Goal: Share content

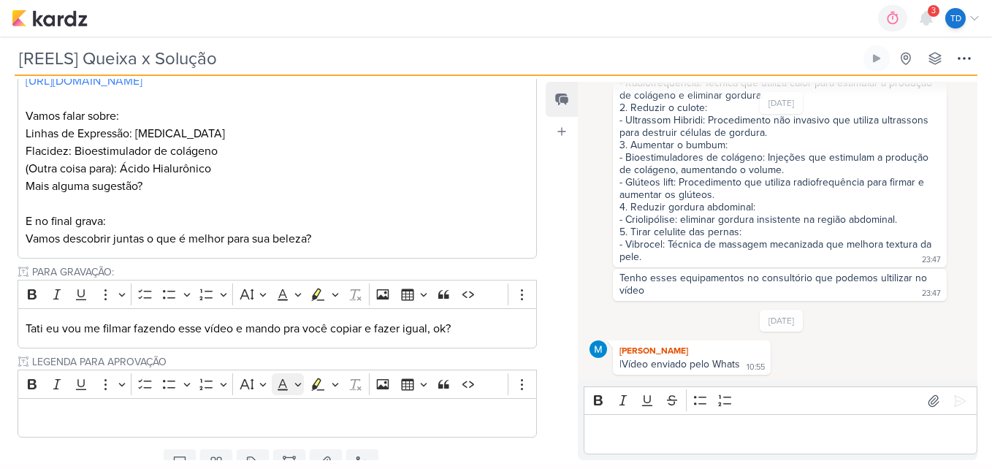
scroll to position [171, 0]
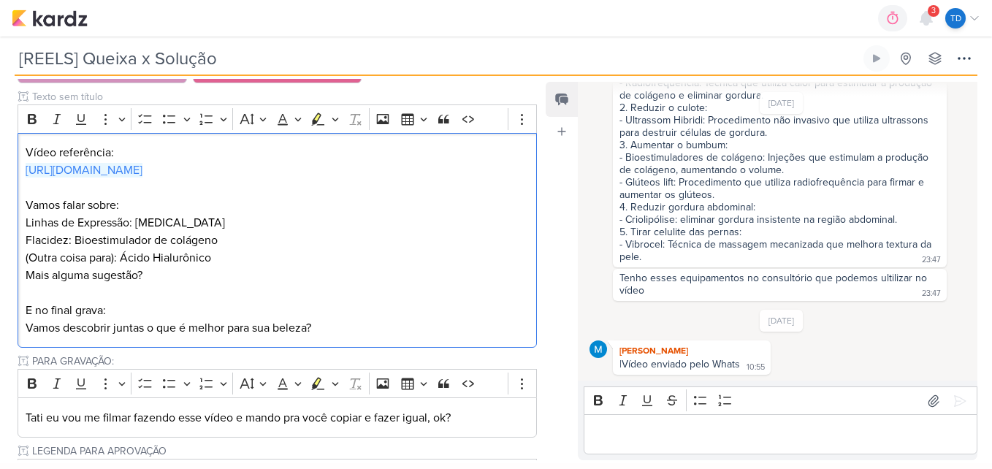
drag, startPoint x: 205, startPoint y: 169, endPoint x: -3, endPoint y: 172, distance: 208.2
click at [0, 172] on html "1.99.0 0h0m Sessão desligada... Hoje 0h0m Semana 0h0m Mês 0h0m" at bounding box center [496, 231] width 992 height 463
copy link "[URL][DOMAIN_NAME]"
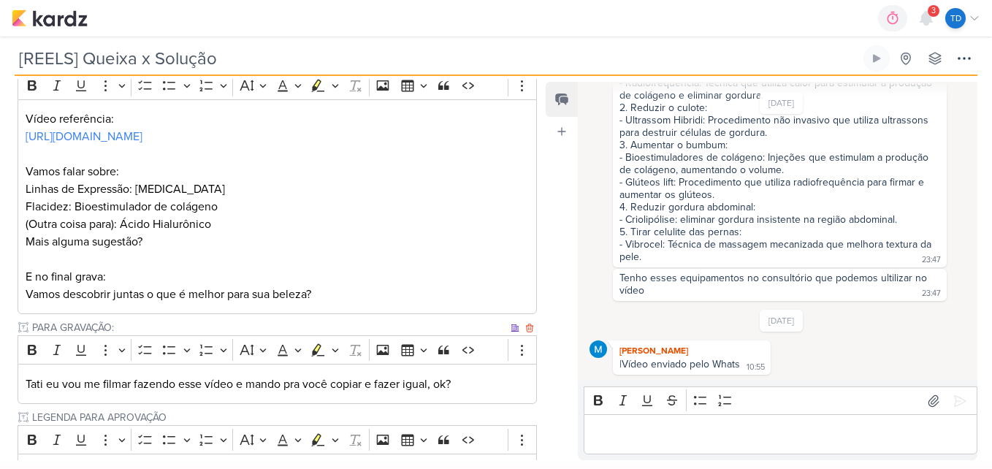
scroll to position [219, 0]
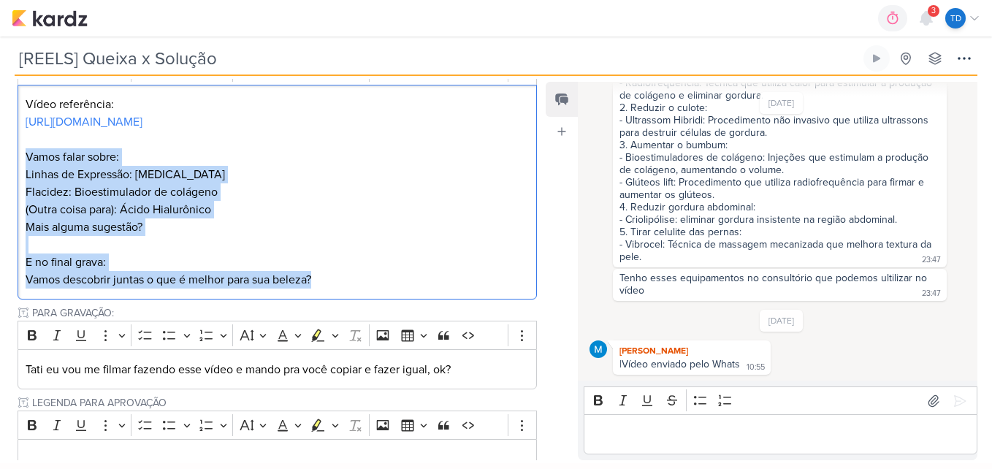
drag, startPoint x: 20, startPoint y: 150, endPoint x: 408, endPoint y: 281, distance: 408.4
click at [408, 281] on div "Vídeo referência: [URL][DOMAIN_NAME] Vamos falar sobre: Linhas de Expressão: [M…" at bounding box center [277, 192] width 519 height 215
click at [176, 240] on p "Editor editing area: main" at bounding box center [278, 245] width 504 height 18
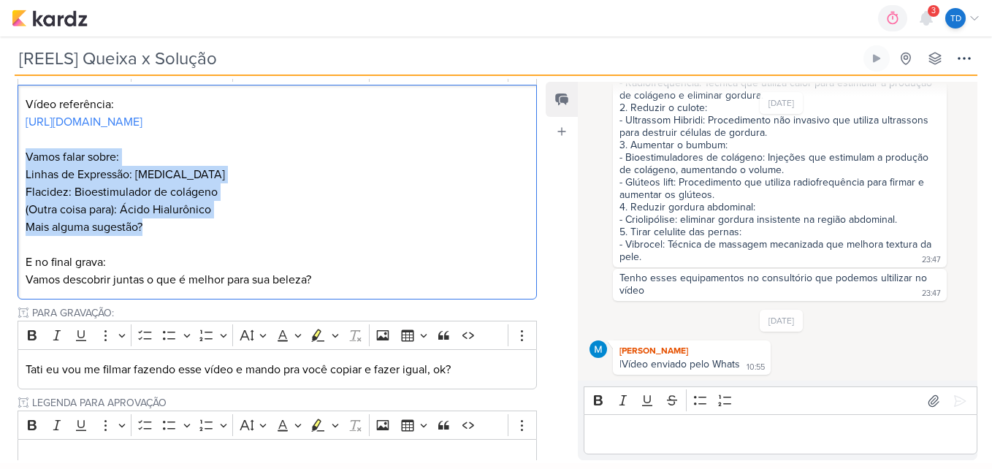
drag, startPoint x: 151, startPoint y: 230, endPoint x: 15, endPoint y: 156, distance: 155.3
click at [15, 156] on div "PROJETO Estética Acciari Fase do Processo" at bounding box center [271, 285] width 543 height 578
copy div "Vamos falar sobre: Linhas de Expressão: Botox Flacidez: Bioestimulador de colág…"
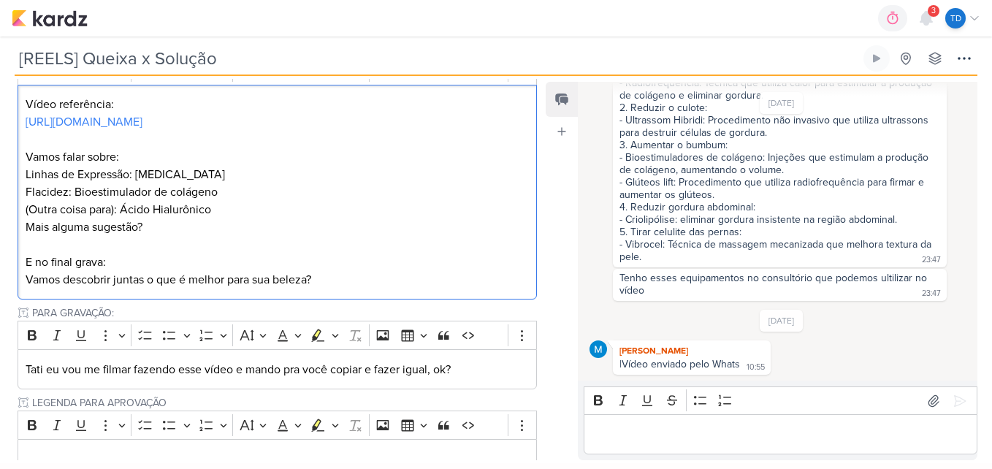
click at [320, 253] on p "E no final grava: Vamos descobrir juntas o que é melhor para sua beleza?" at bounding box center [278, 270] width 504 height 35
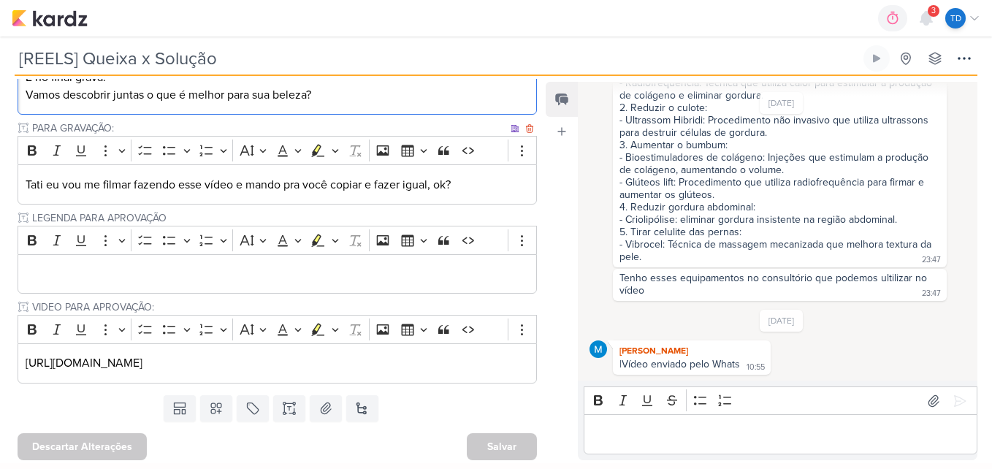
scroll to position [407, 0]
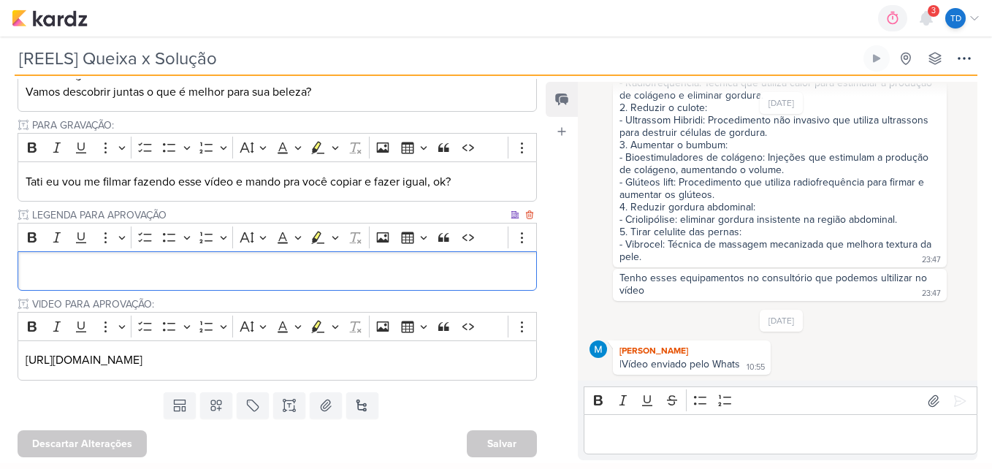
click at [86, 272] on p "Editor editing area: main" at bounding box center [278, 271] width 504 height 18
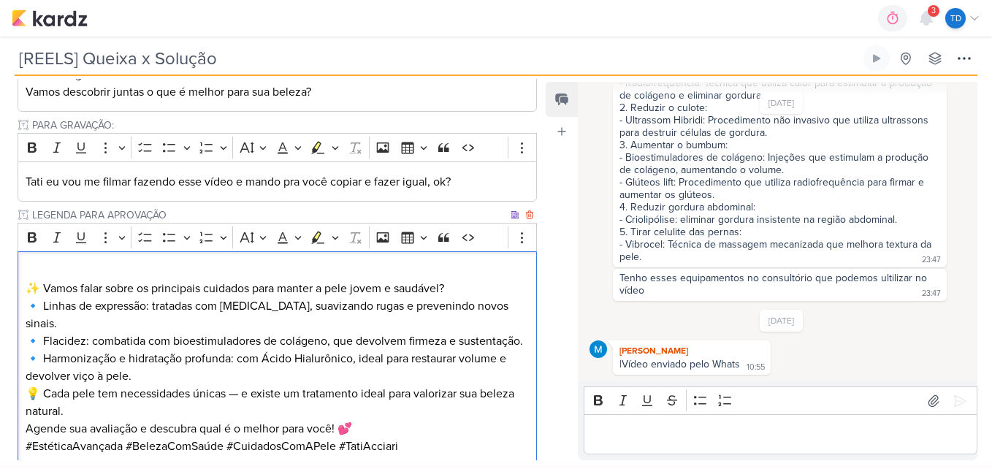
scroll to position [419, 0]
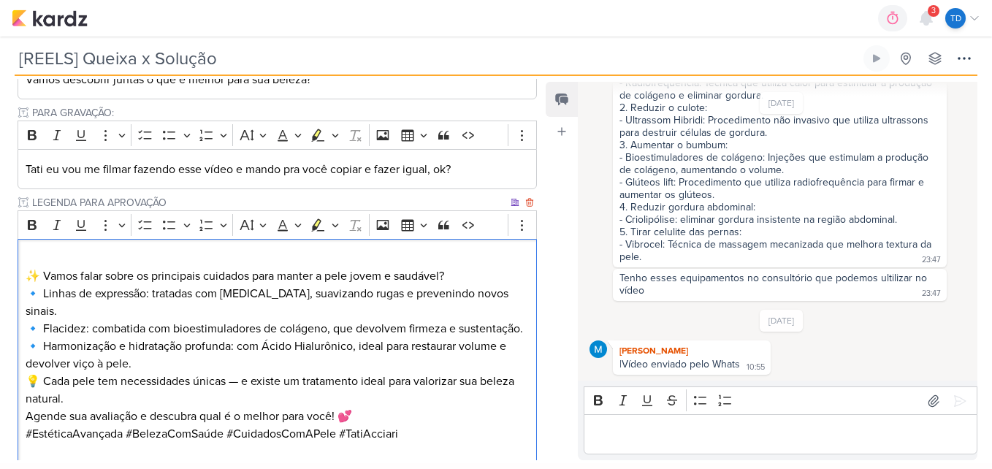
click at [460, 273] on p "✨ Vamos falar sobre os principais cuidados para manter a pele jovem e saudável?" at bounding box center [278, 276] width 504 height 18
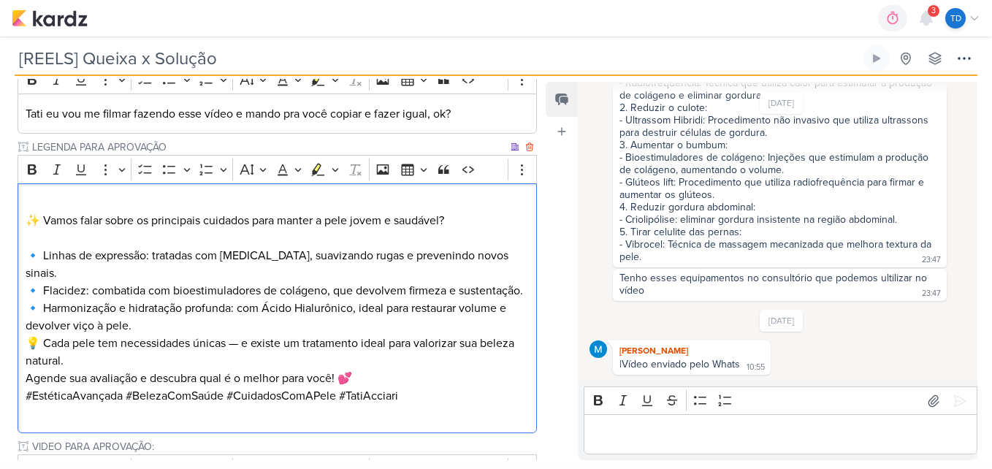
scroll to position [492, 0]
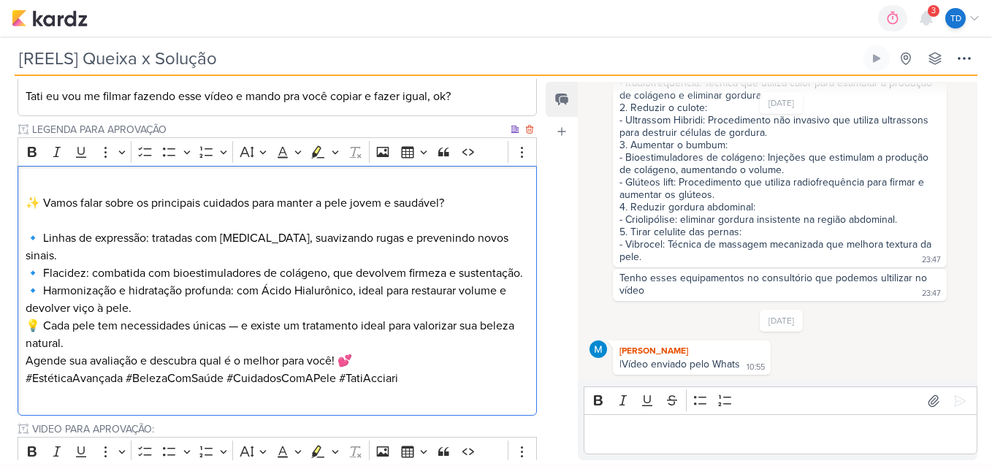
click at [166, 313] on p "🔹 Linhas de expressão: tratadas com Botox, suavizando rugas e prevenindo novos …" at bounding box center [278, 273] width 504 height 88
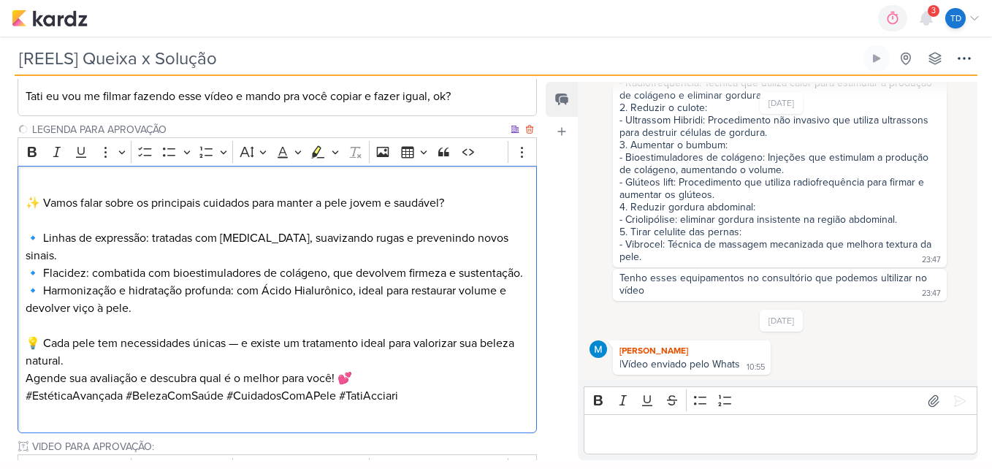
click at [159, 361] on p "💡 Cada pele tem necessidades únicas — e existe um tratamento ideal para valoriz…" at bounding box center [278, 352] width 504 height 35
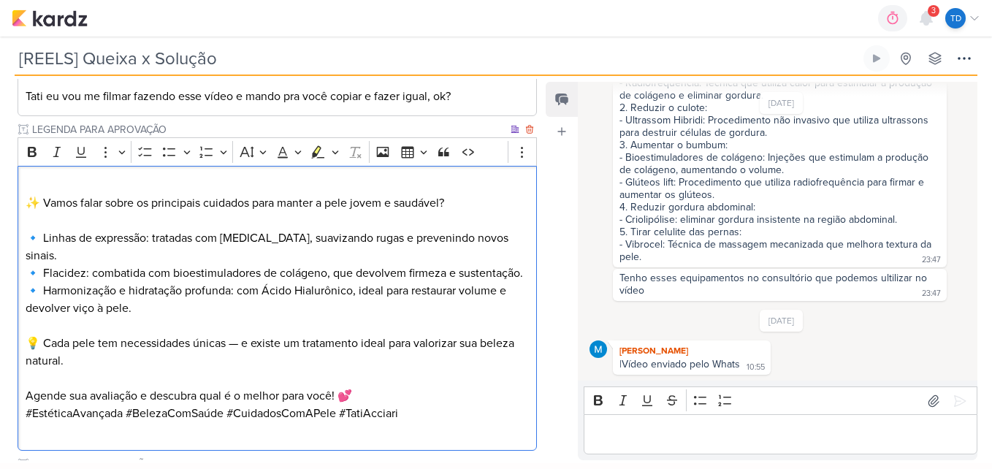
scroll to position [565, 0]
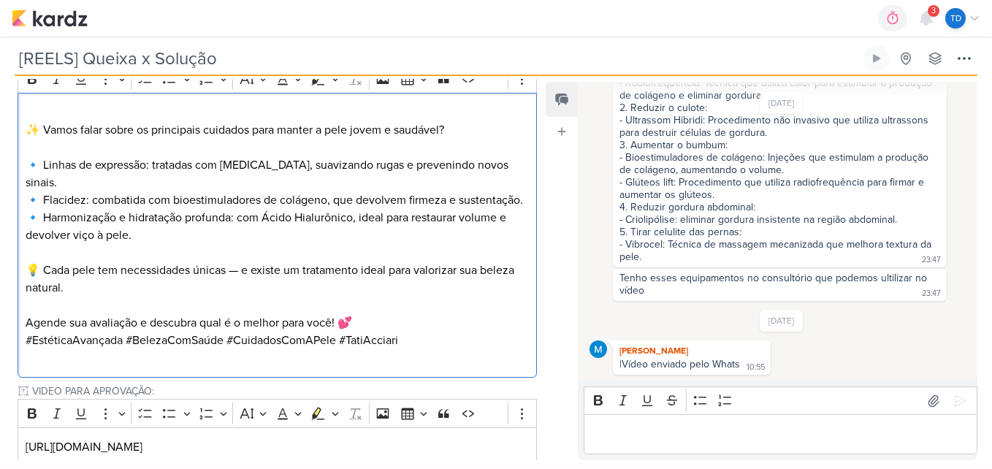
click at [396, 308] on p "Editor editing area: main" at bounding box center [278, 306] width 504 height 18
click at [381, 320] on p "Agende sua avaliação e descubra qual é o melhor para você! 💕" at bounding box center [278, 323] width 504 height 18
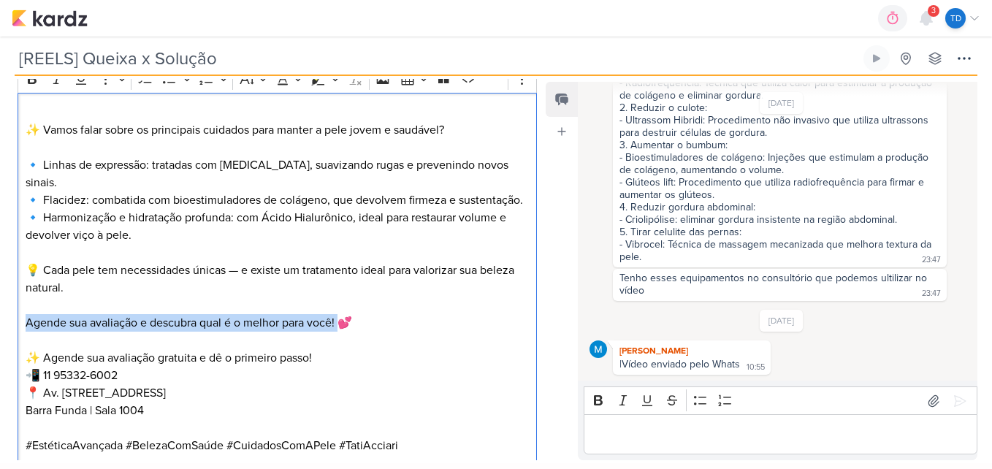
drag, startPoint x: 340, startPoint y: 322, endPoint x: 14, endPoint y: 324, distance: 326.5
click at [14, 324] on div "PROJETO Estética Acciari Fase do Processo" at bounding box center [271, 114] width 543 height 928
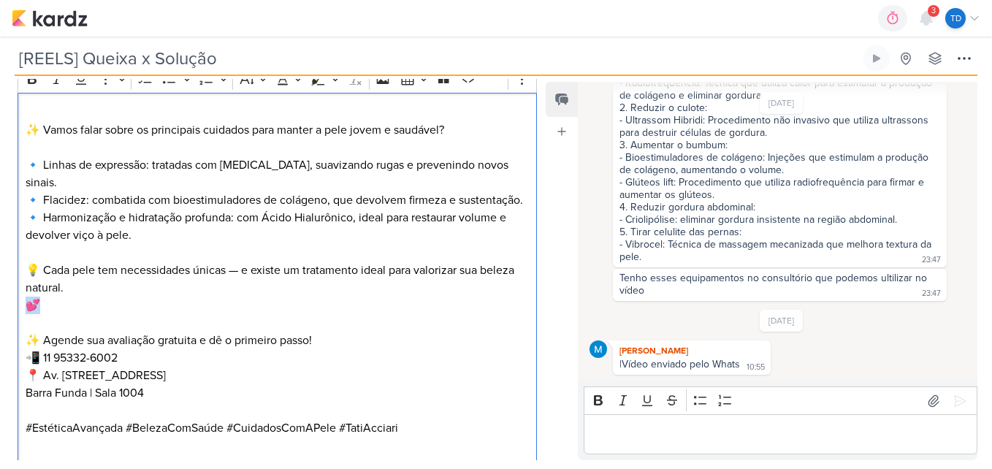
click at [0, 306] on html "1.99.0 0h0m Sessão desligada... Hoje 0h0m Semana 0h0m Mês 0h0m" at bounding box center [496, 231] width 992 height 463
click at [329, 337] on p "✨ Agende sua avaliação gratuita e dê o primeiro passo! 📲 11 95332-6002 📍 Av. Ma…" at bounding box center [278, 367] width 504 height 70
click at [88, 318] on p "Editor editing area: main" at bounding box center [278, 323] width 504 height 18
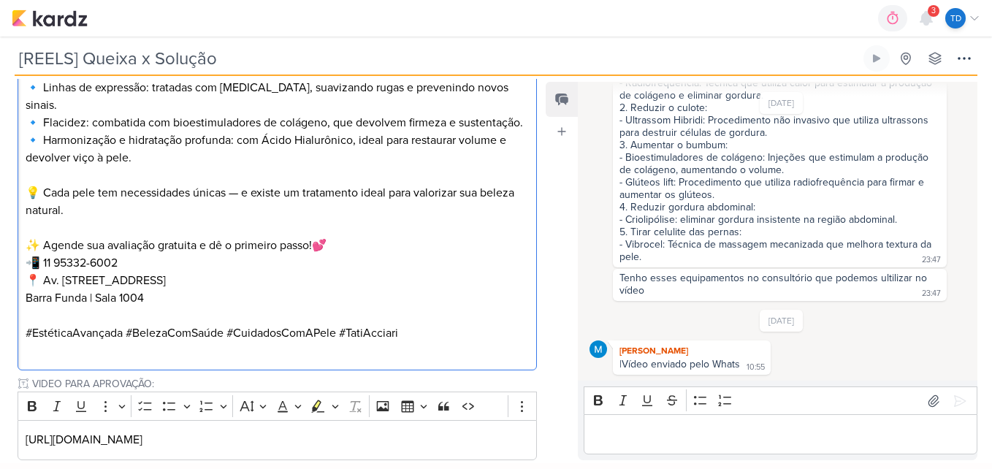
scroll to position [724, 0]
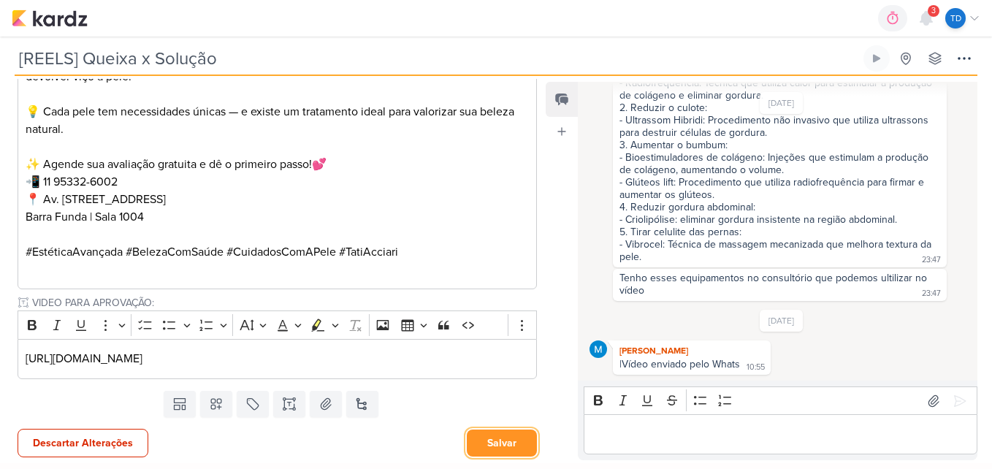
click at [489, 448] on button "Salvar" at bounding box center [502, 443] width 70 height 27
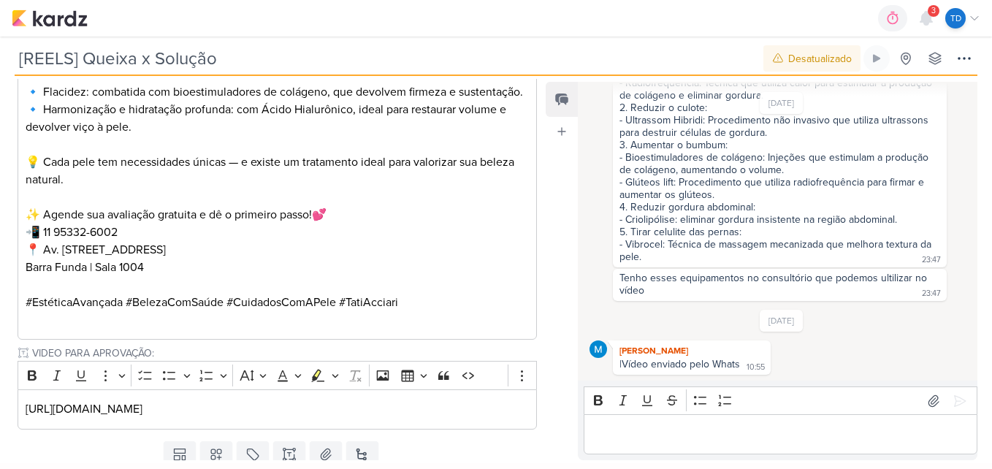
scroll to position [649, 0]
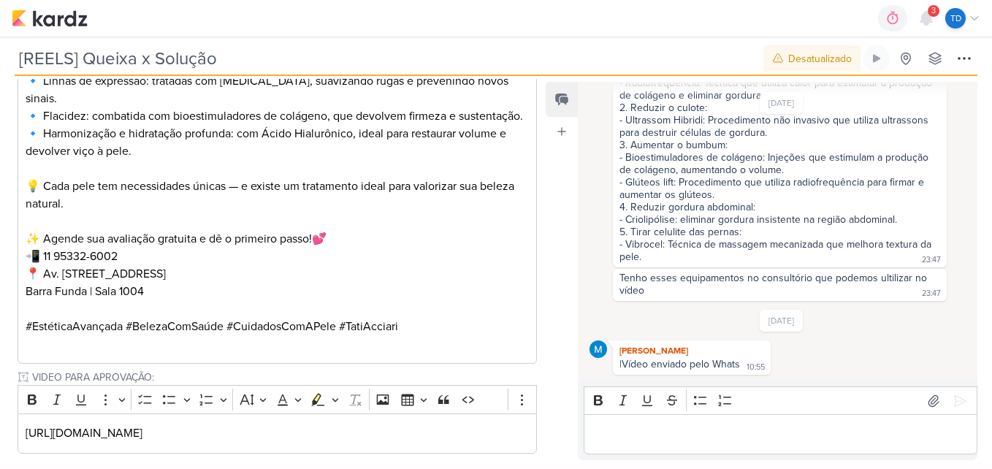
click at [239, 183] on p "💡 Cada pele tem necessidades únicas — e existe um tratamento ideal para valoriz…" at bounding box center [278, 195] width 504 height 35
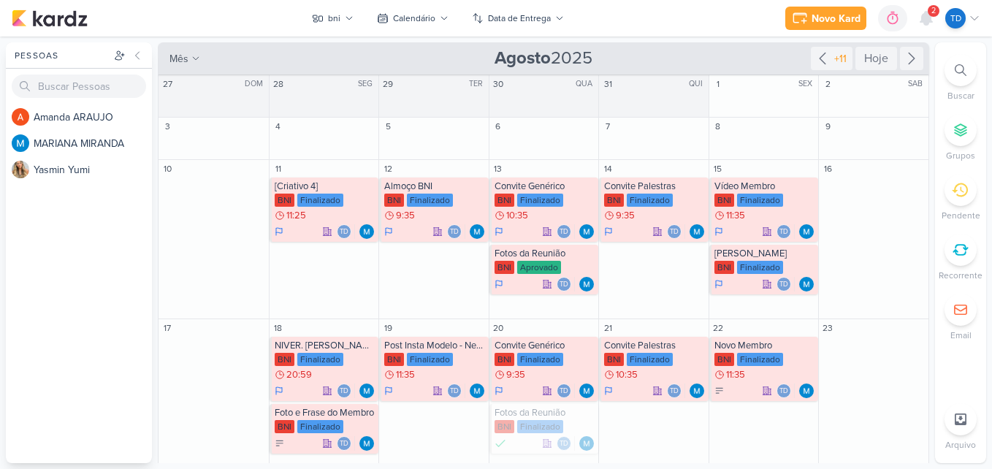
scroll to position [337, 0]
